Goal: Navigation & Orientation: Find specific page/section

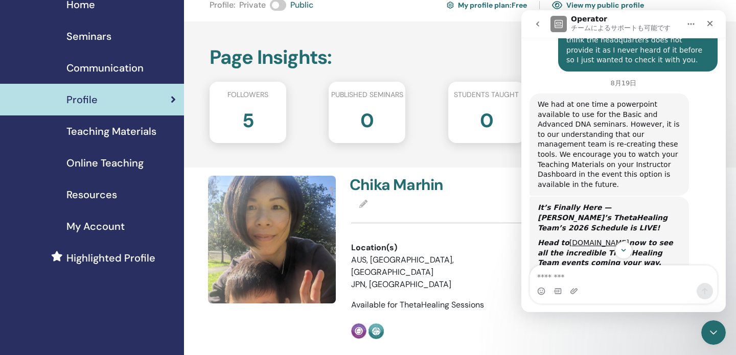
scroll to position [721, 0]
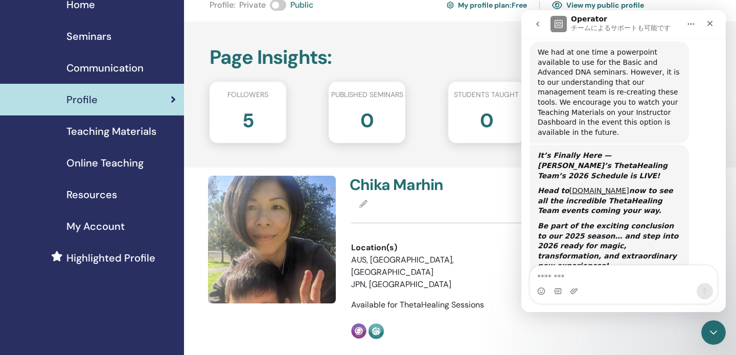
click at [125, 134] on span "Teaching Materials" at bounding box center [111, 131] width 90 height 15
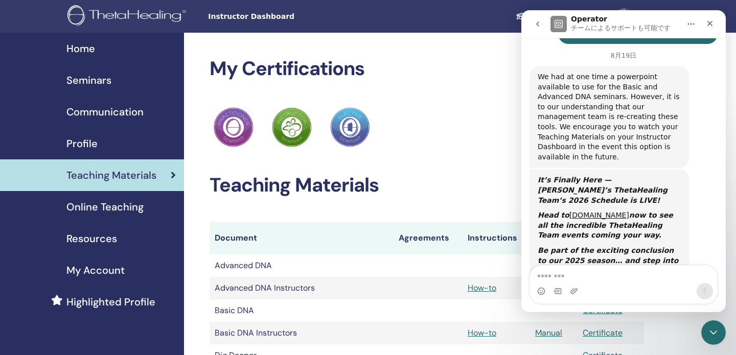
scroll to position [721, 0]
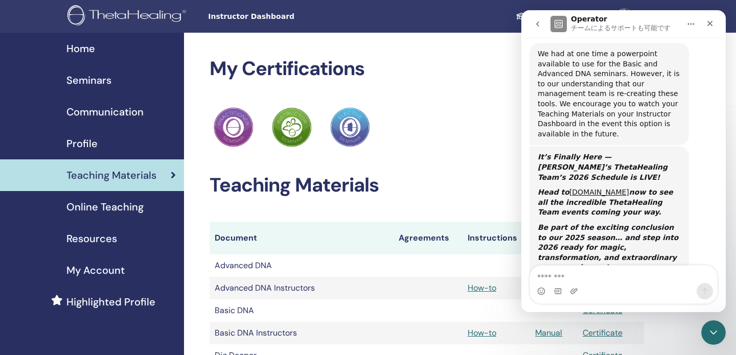
click at [100, 47] on div "Home" at bounding box center [92, 48] width 168 height 15
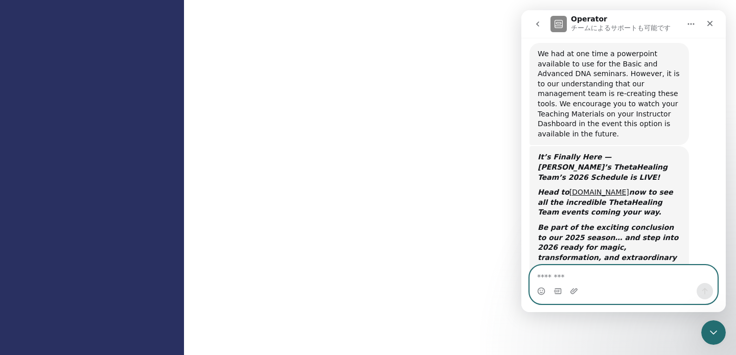
scroll to position [331, 0]
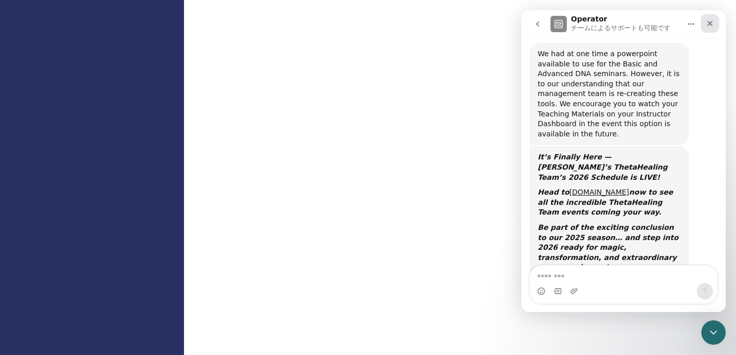
click at [712, 20] on icon "クローズ" at bounding box center [710, 23] width 8 height 8
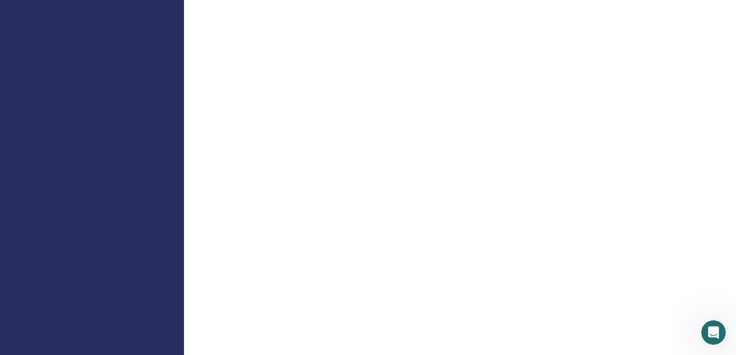
scroll to position [601, 0]
